Goal: Information Seeking & Learning: Learn about a topic

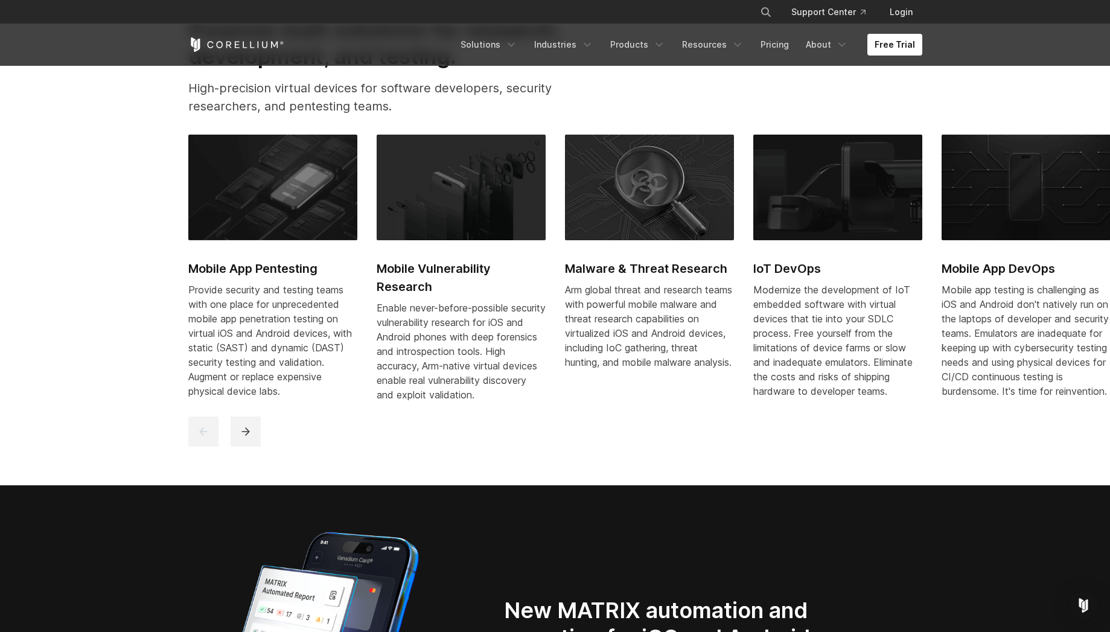
scroll to position [579, 0]
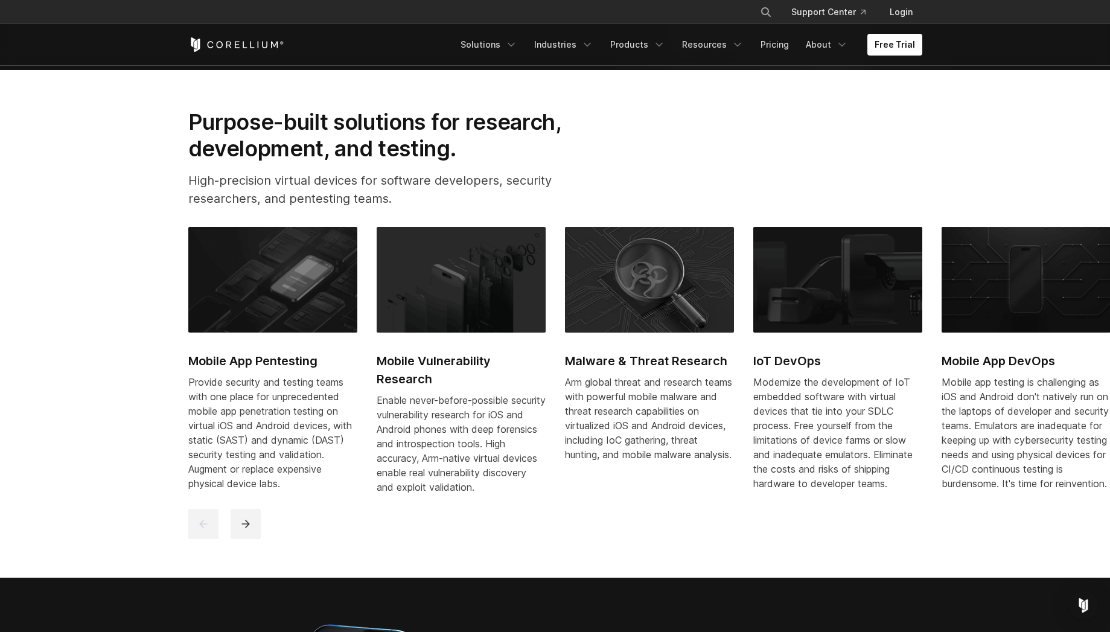
click at [465, 316] on img at bounding box center [461, 279] width 169 height 105
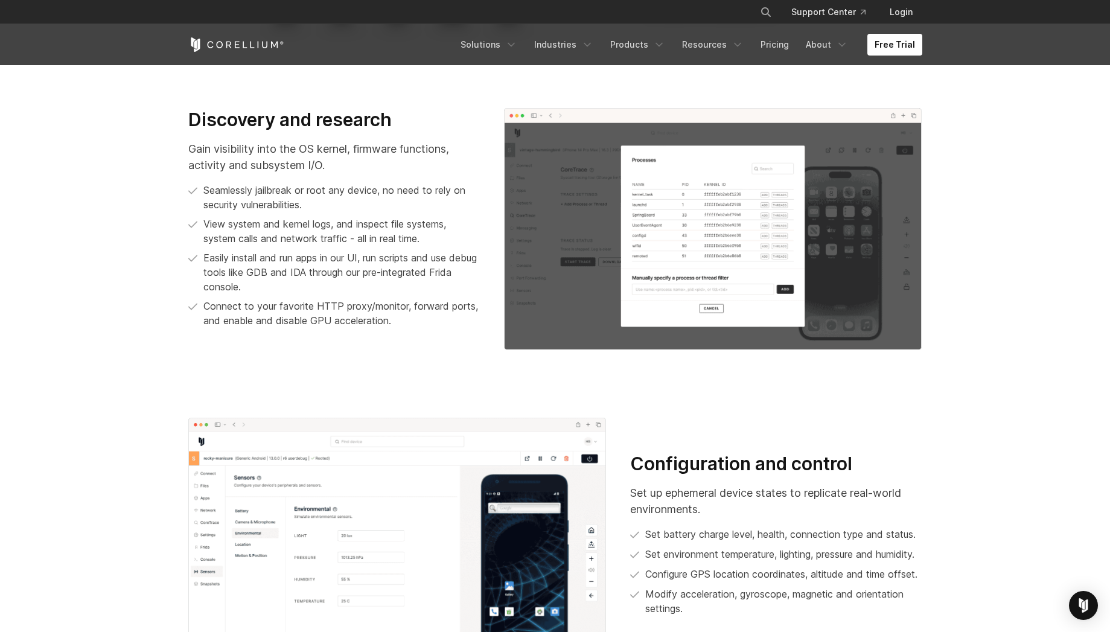
scroll to position [724, 0]
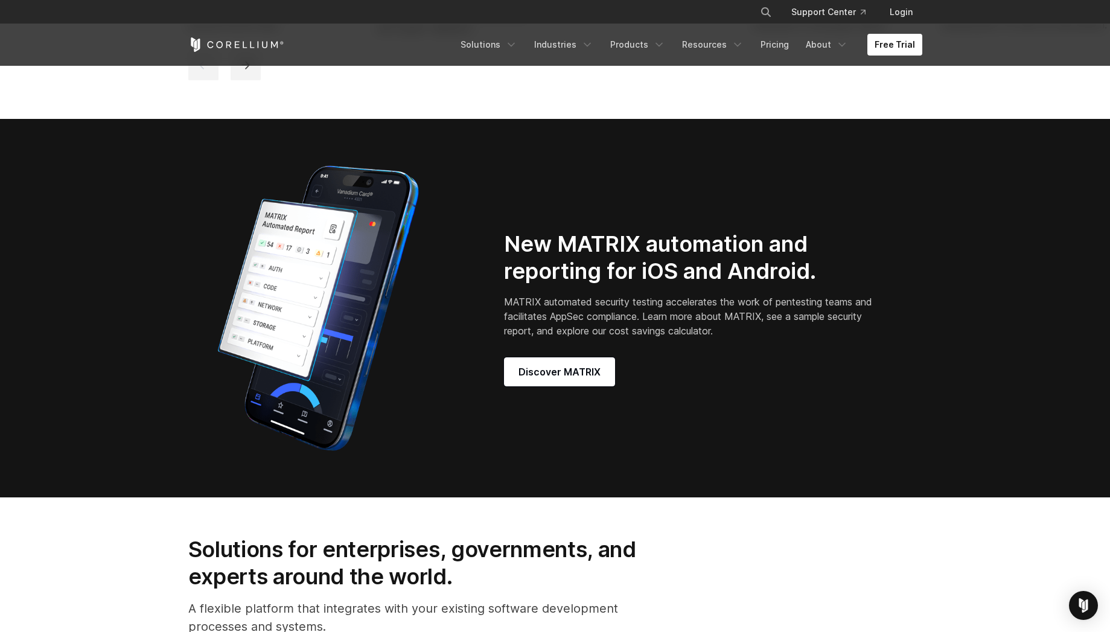
scroll to position [797, 0]
